Goal: Information Seeking & Learning: Learn about a topic

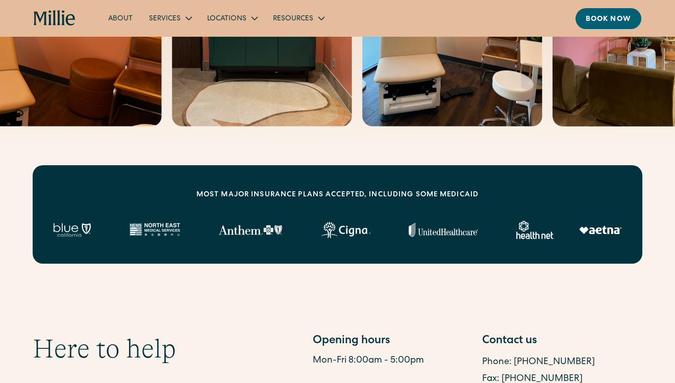
scroll to position [272, 0]
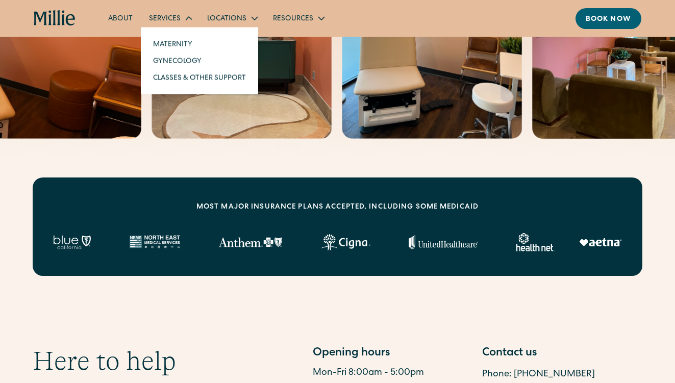
click at [170, 17] on div "Services" at bounding box center [165, 19] width 32 height 11
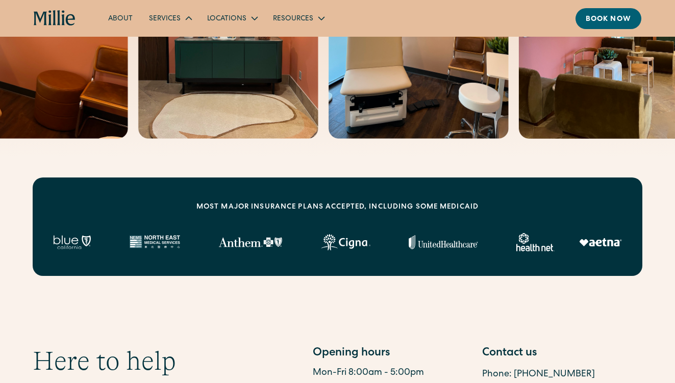
click at [170, 17] on div "Services" at bounding box center [165, 19] width 32 height 11
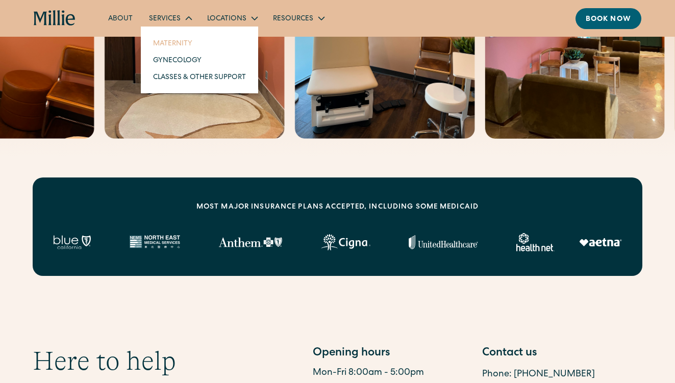
click at [176, 45] on link "Maternity" at bounding box center [199, 43] width 109 height 17
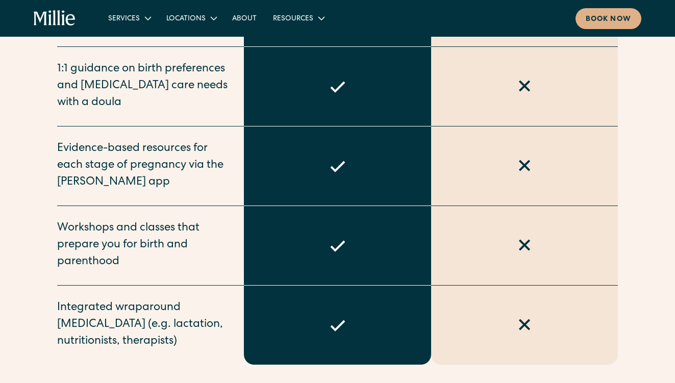
scroll to position [1030, 0]
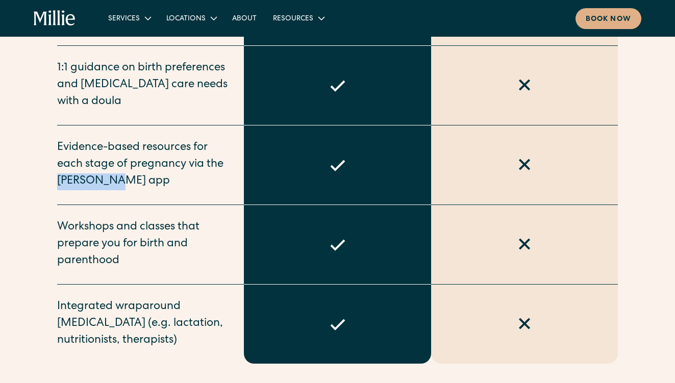
drag, startPoint x: 114, startPoint y: 163, endPoint x: 48, endPoint y: 162, distance: 66.4
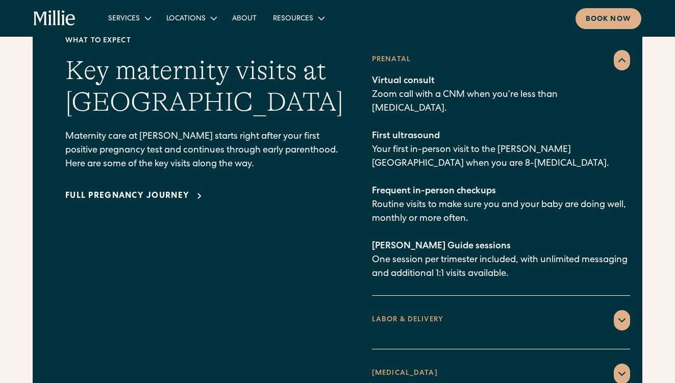
scroll to position [1482, 0]
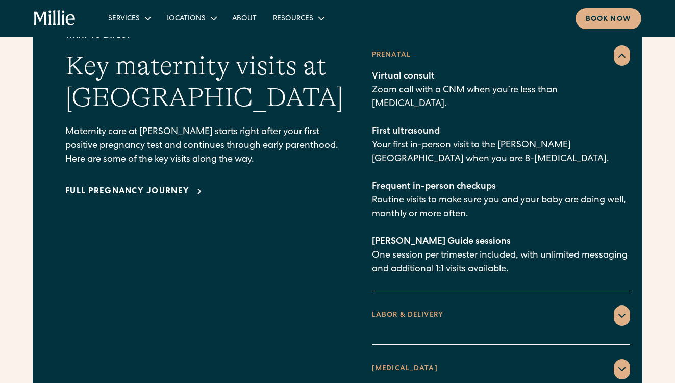
click at [591, 306] on div "LABOR & DELIVERY" at bounding box center [501, 316] width 258 height 20
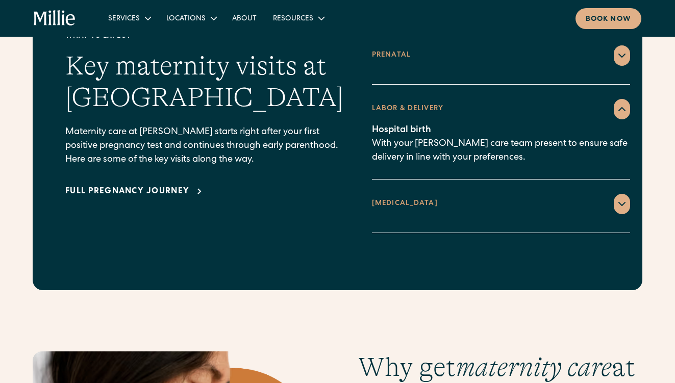
click at [614, 194] on div at bounding box center [622, 204] width 16 height 20
